Goal: Check status: Check status

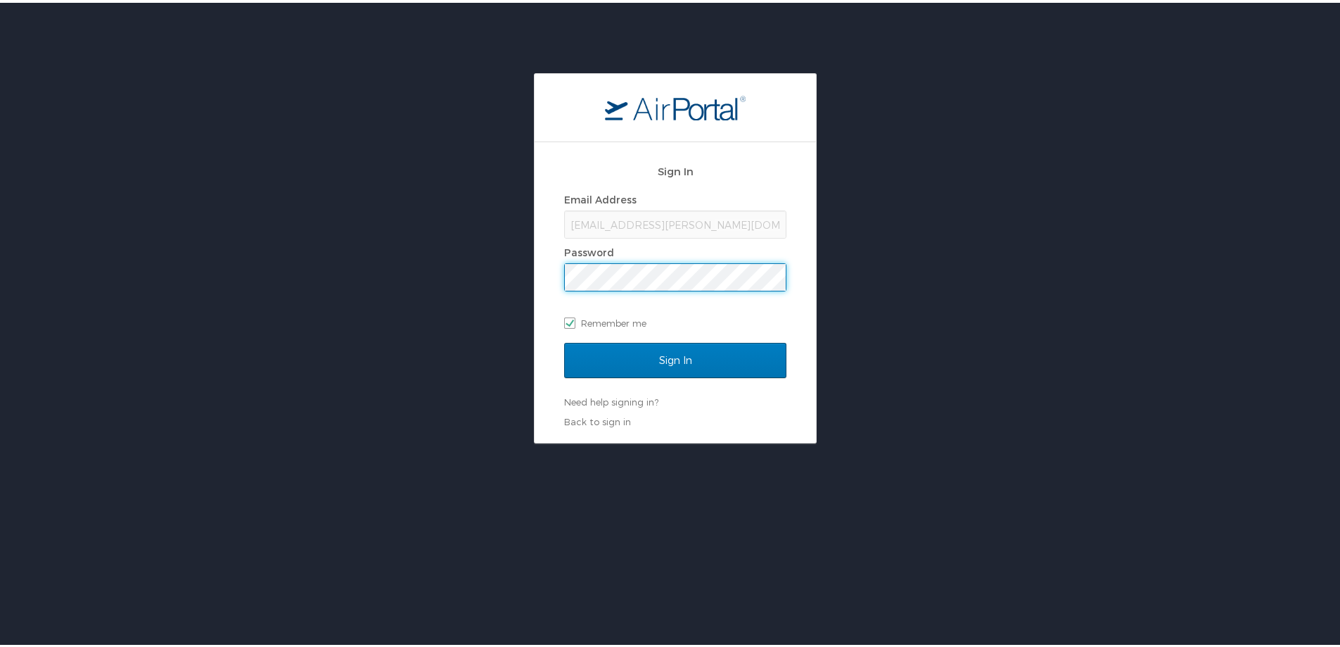
click at [488, 279] on div "Sign In Email Address cara.hoyt@cbtravel.com Password Remember me Sign In Need …" at bounding box center [675, 255] width 1351 height 370
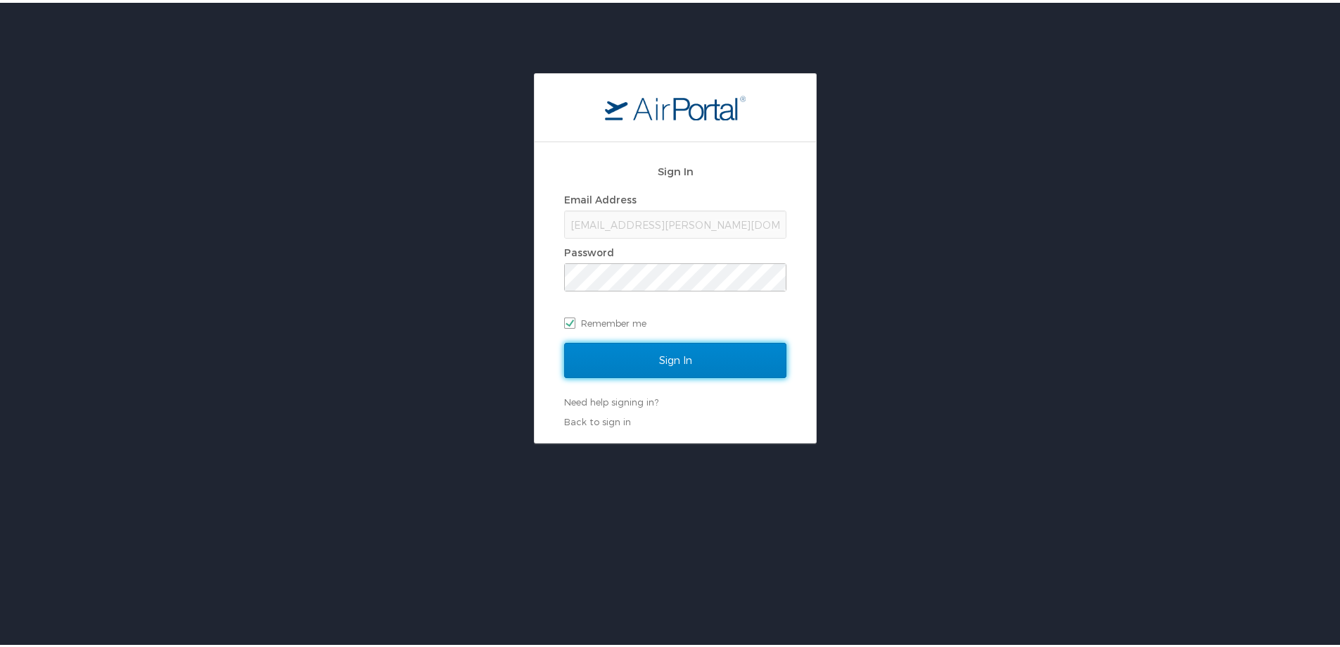
click at [585, 348] on input "Sign In" at bounding box center [675, 357] width 222 height 35
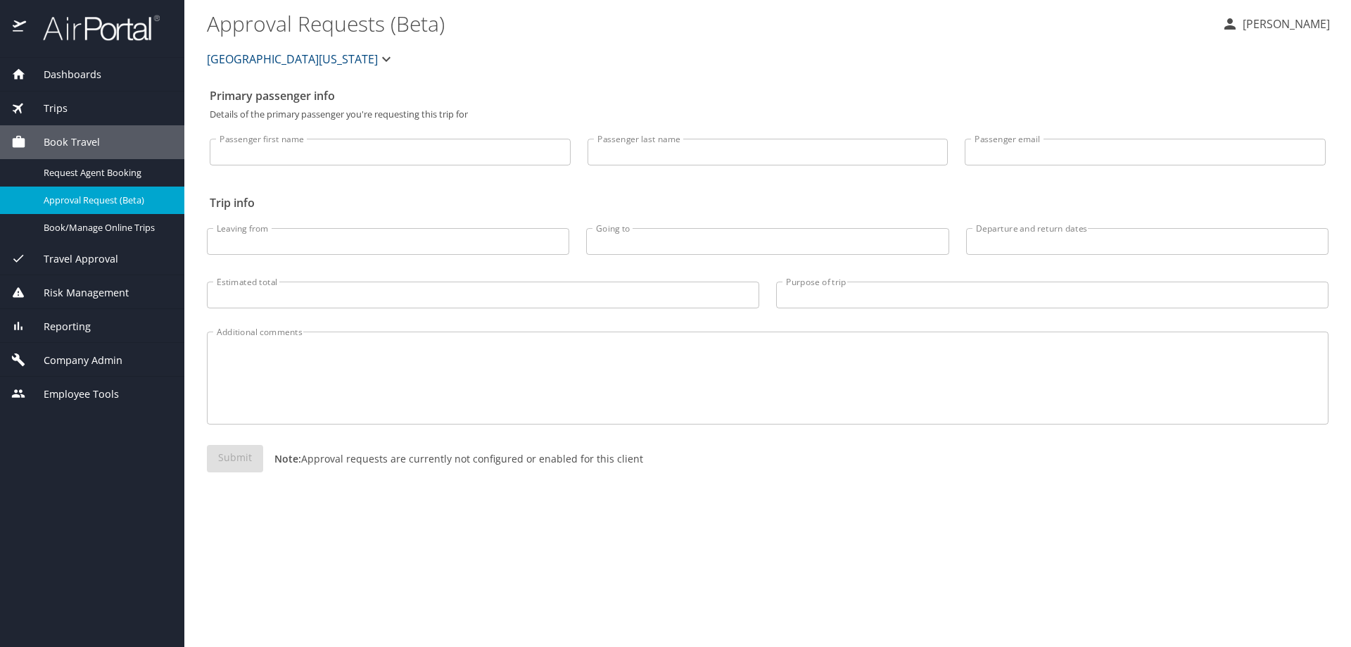
click at [74, 77] on span "Dashboards" at bounding box center [63, 74] width 75 height 15
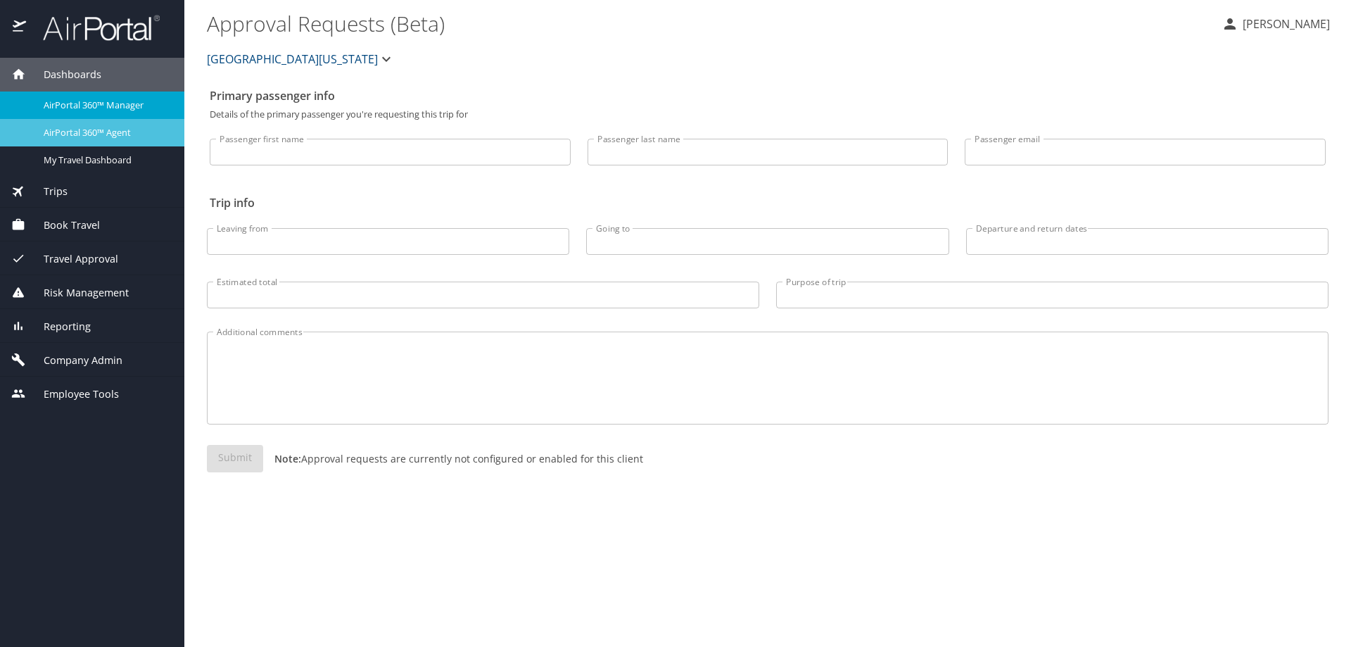
click at [81, 127] on span "AirPortal 360™ Agent" at bounding box center [106, 132] width 124 height 13
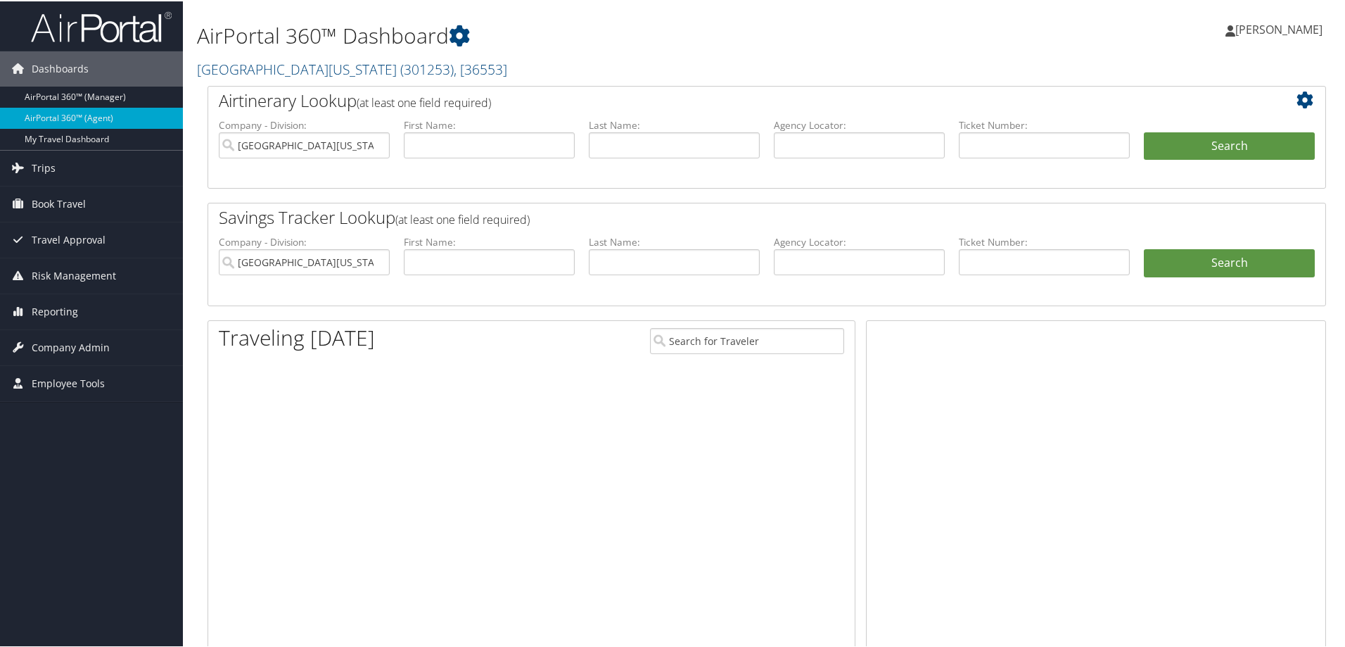
type input "University of Alabama"
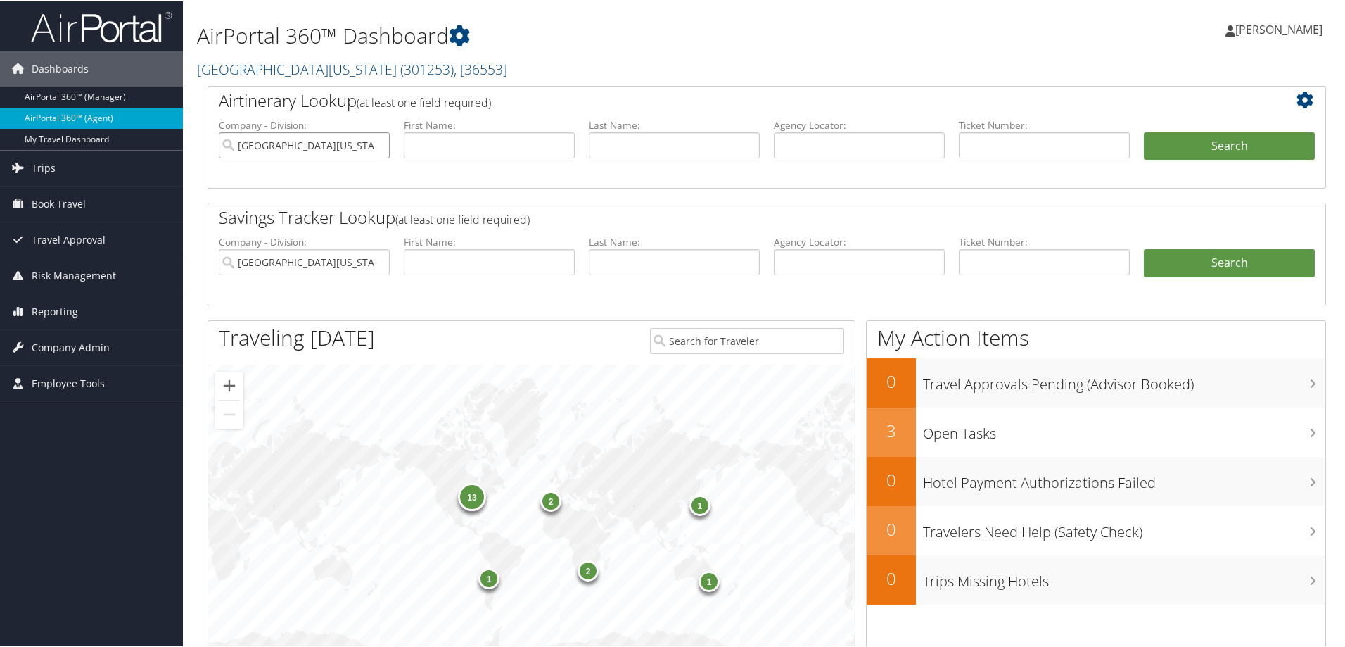
click at [375, 146] on input "University of Alabama" at bounding box center [304, 144] width 171 height 26
click at [847, 147] on input "text" at bounding box center [859, 144] width 171 height 26
type input "dcm6zr"
click at [1247, 124] on ul "Company - Division: First Name: Last Name: Agency Locator: dcm6zr Departure Dat…" at bounding box center [767, 152] width 1110 height 70
click at [1245, 144] on button "Search" at bounding box center [1229, 145] width 171 height 28
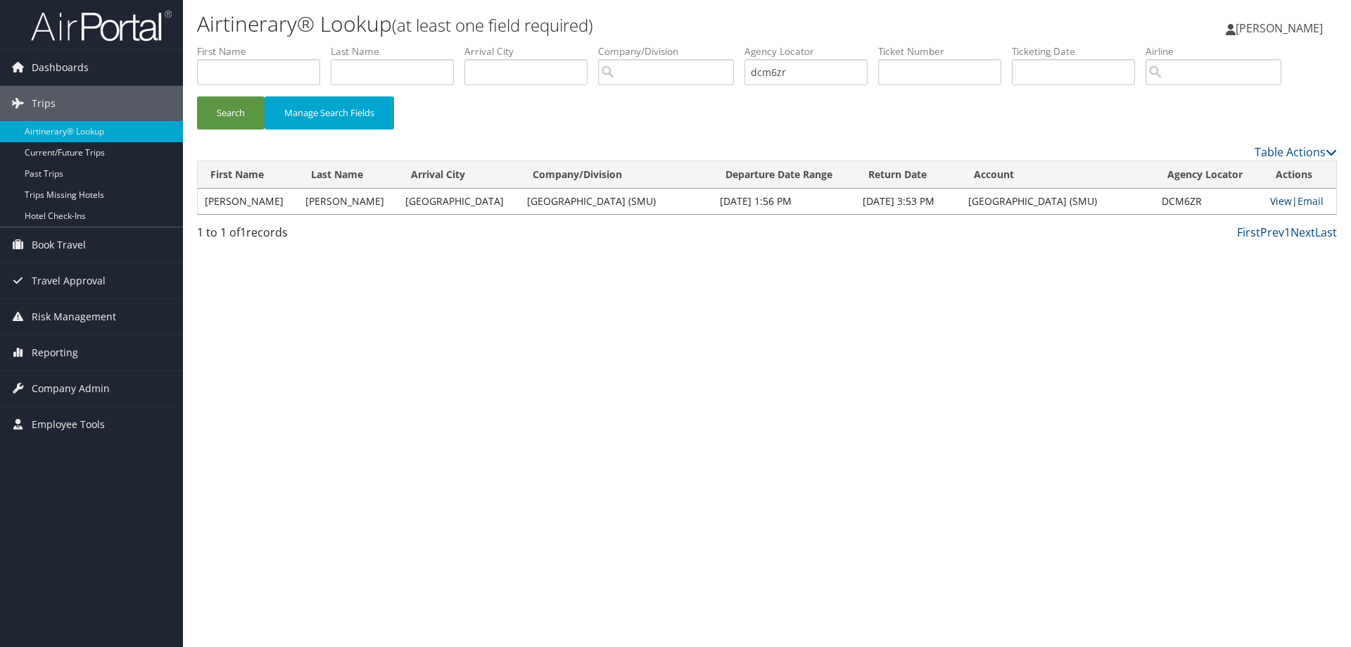
click at [1270, 199] on link "View" at bounding box center [1281, 200] width 22 height 13
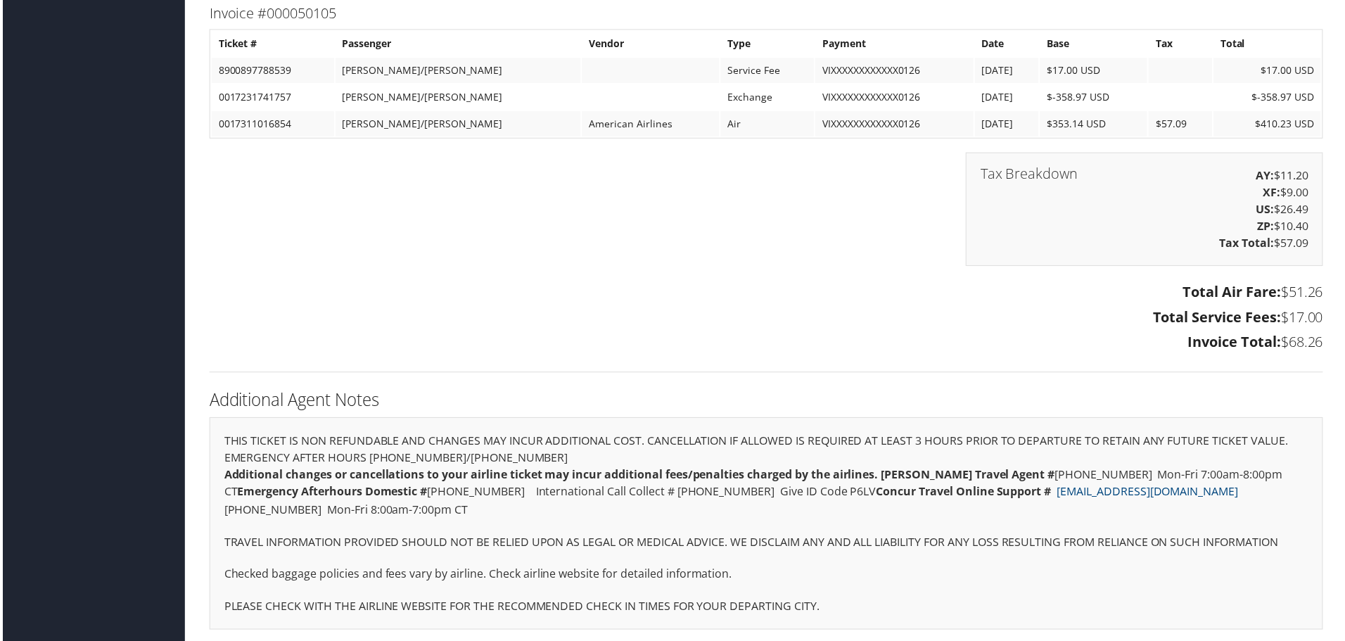
scroll to position [1300, 0]
